Goal: Task Accomplishment & Management: Manage account settings

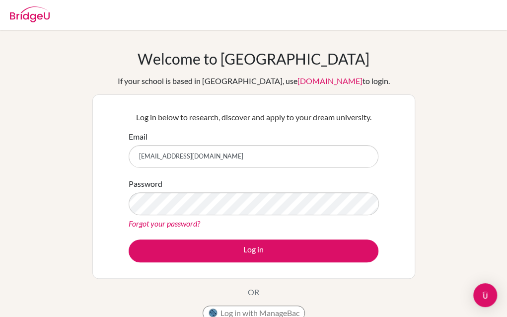
type input "[EMAIL_ADDRESS][DOMAIN_NAME]"
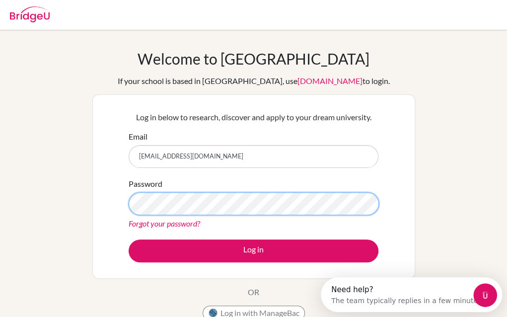
click at [129, 239] on button "Log in" at bounding box center [254, 250] width 250 height 23
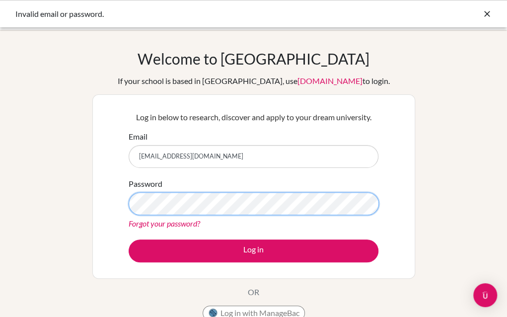
click at [129, 239] on button "Log in" at bounding box center [254, 250] width 250 height 23
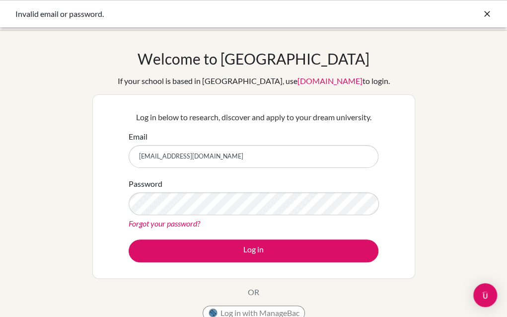
click at [192, 155] on input "[EMAIL_ADDRESS][DOMAIN_NAME]" at bounding box center [254, 156] width 250 height 23
type input "[PERSON_NAME][EMAIL_ADDRESS][PERSON_NAME][DOMAIN_NAME]"
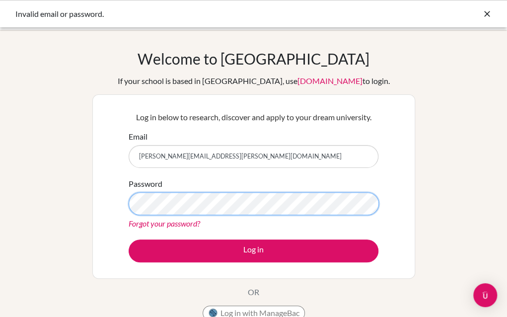
click at [129, 239] on button "Log in" at bounding box center [254, 250] width 250 height 23
